Goal: Entertainment & Leisure: Consume media (video, audio)

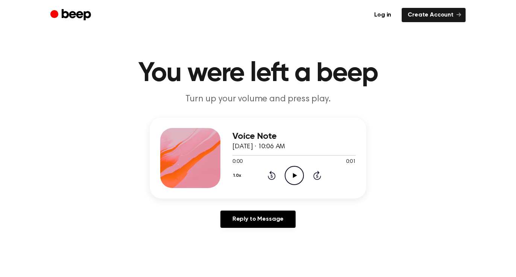
click at [291, 175] on icon "Play Audio" at bounding box center [294, 175] width 19 height 19
click at [294, 174] on icon at bounding box center [294, 175] width 4 height 5
